Goal: Information Seeking & Learning: Find specific fact

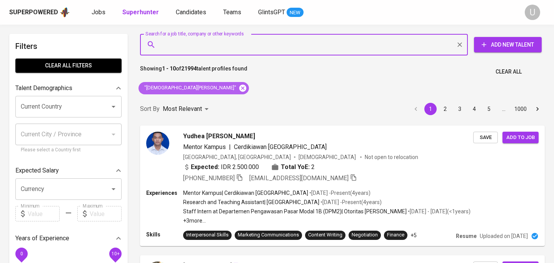
click at [239, 89] on icon at bounding box center [243, 88] width 8 height 8
click at [200, 52] on input "Search for a job title, company or other keywords" at bounding box center [306, 44] width 294 height 15
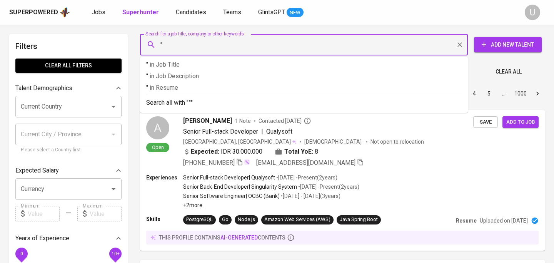
paste input "[PERSON_NAME]"
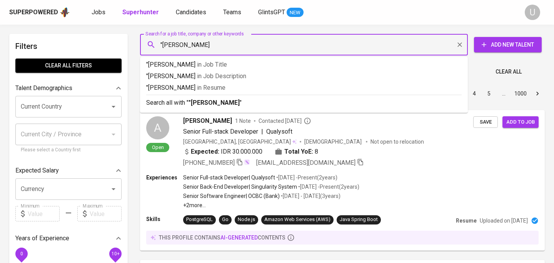
type input ""[PERSON_NAME]""
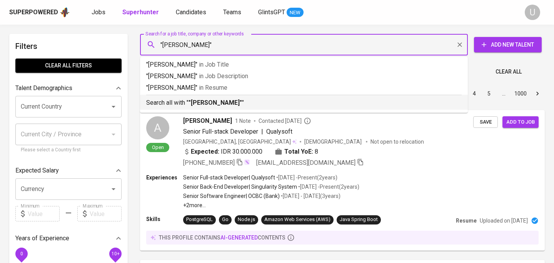
click at [229, 104] on b ""[PERSON_NAME]"" at bounding box center [215, 102] width 53 height 7
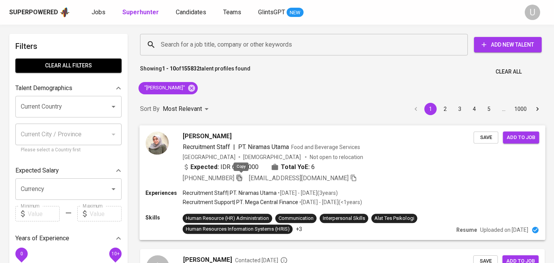
click at [242, 176] on icon "button" at bounding box center [239, 177] width 7 height 7
click at [196, 88] on icon at bounding box center [191, 88] width 8 height 8
click at [204, 48] on input "Search for a job title, company or other keywords" at bounding box center [306, 44] width 294 height 15
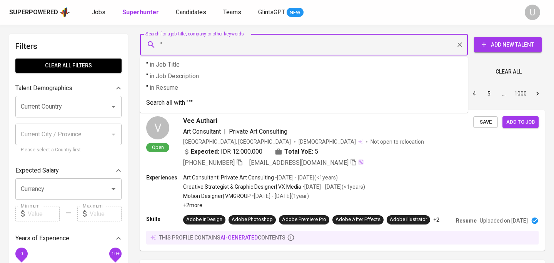
paste input "[PHONE_NUMBER]"
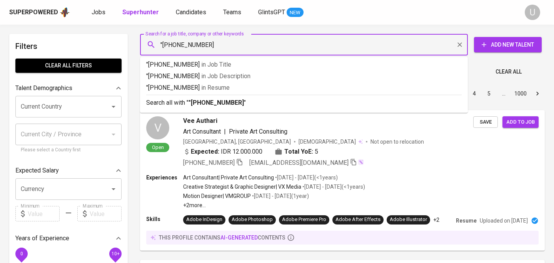
drag, startPoint x: 164, startPoint y: 47, endPoint x: 239, endPoint y: 47, distance: 75.8
click at [239, 47] on input ""[PHONE_NUMBER]" at bounding box center [306, 44] width 294 height 15
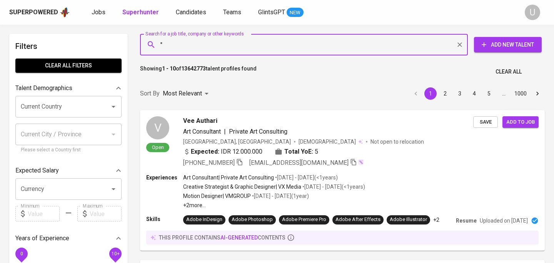
paste input "ilfaswari maharani 2nd degree connection"
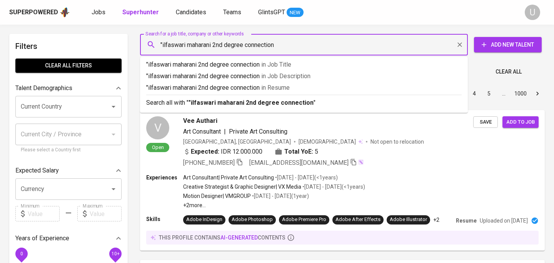
drag, startPoint x: 215, startPoint y: 45, endPoint x: 323, endPoint y: 45, distance: 107.7
click at [323, 45] on input ""ilfaswari maharani 2nd degree connection" at bounding box center [306, 44] width 294 height 15
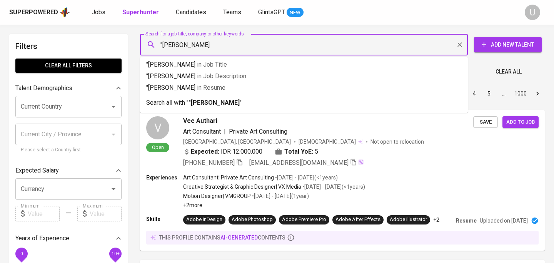
type input ""ilfaswari maharani""
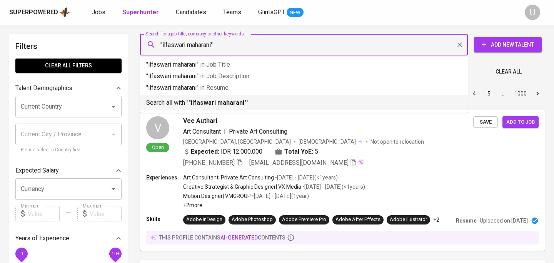
click at [311, 99] on p "Search all with " "ilfaswari maharani" "" at bounding box center [303, 102] width 315 height 9
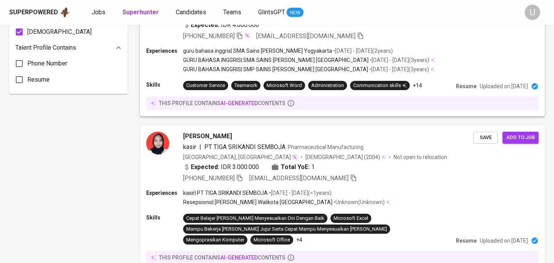
scroll to position [601, 0]
